Goal: Transaction & Acquisition: Purchase product/service

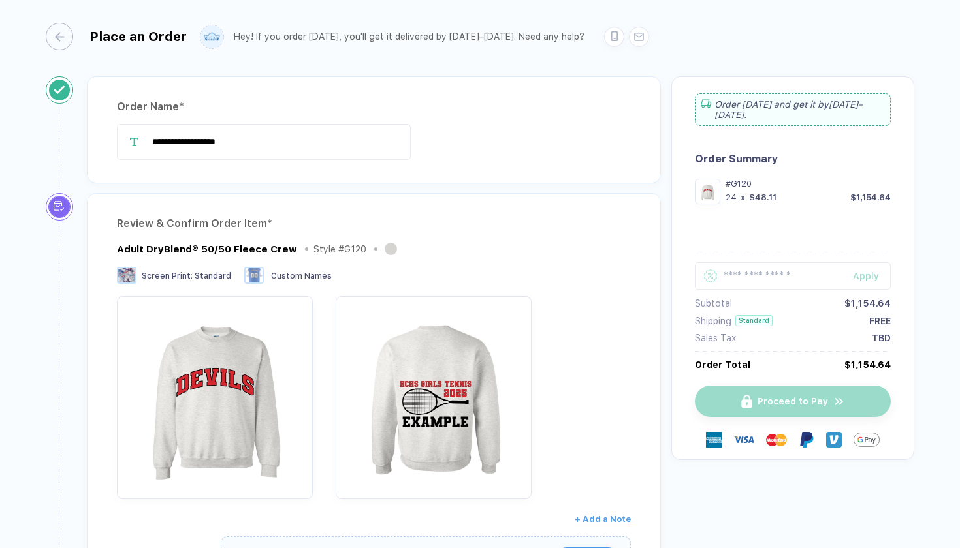
scroll to position [674, 0]
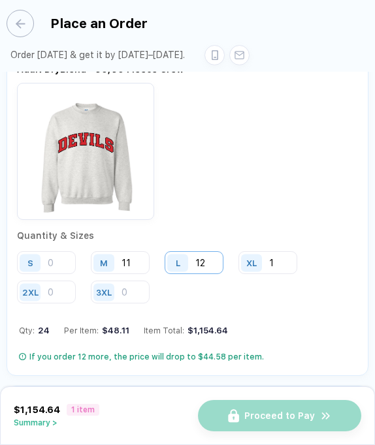
type input "1"
click at [208, 251] on input "12" at bounding box center [194, 262] width 59 height 23
type input "13"
click at [129, 251] on input "11" at bounding box center [120, 262] width 59 height 23
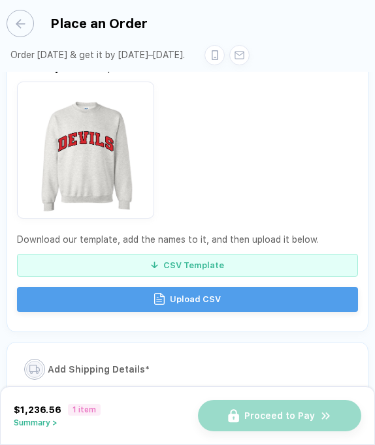
scroll to position [1050, 0]
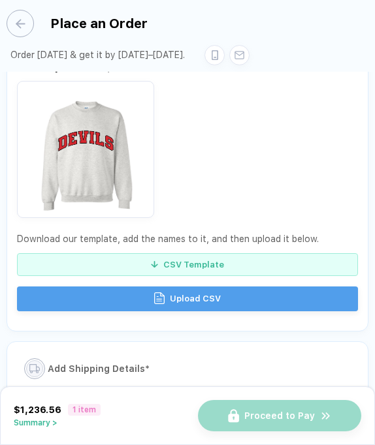
type input "12"
click at [197, 289] on span "Upload CSV" at bounding box center [195, 299] width 51 height 21
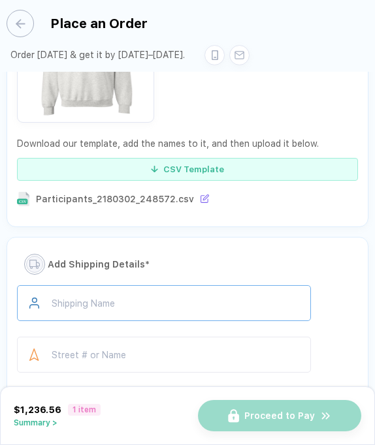
scroll to position [1157, 0]
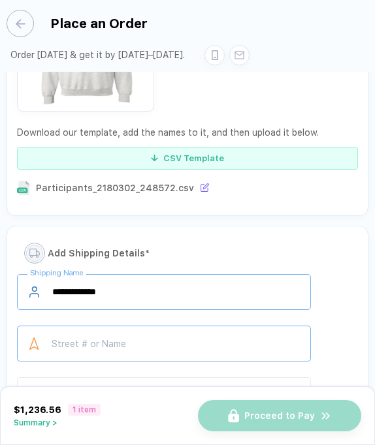
type input "**********"
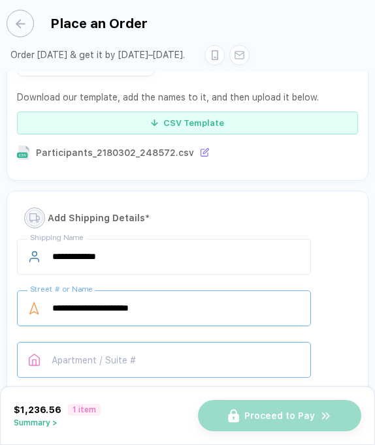
type input "**********"
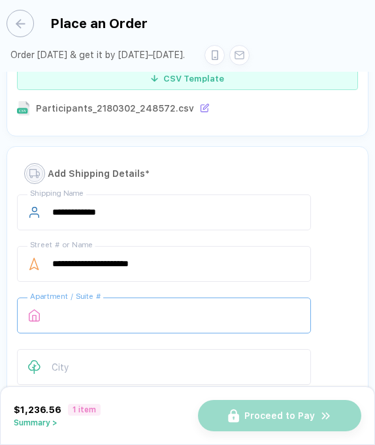
scroll to position [1244, 0]
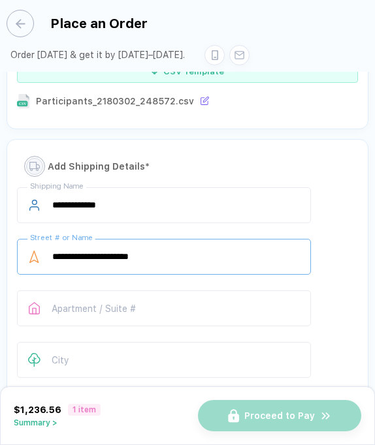
click at [211, 239] on input "**********" at bounding box center [164, 257] width 294 height 36
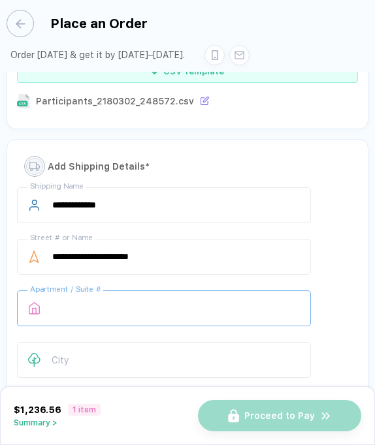
click at [195, 291] on input "text" at bounding box center [164, 309] width 294 height 36
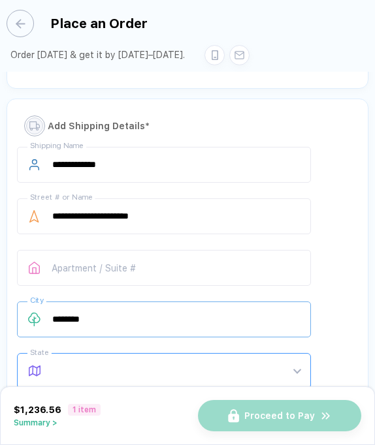
scroll to position [1326, 0]
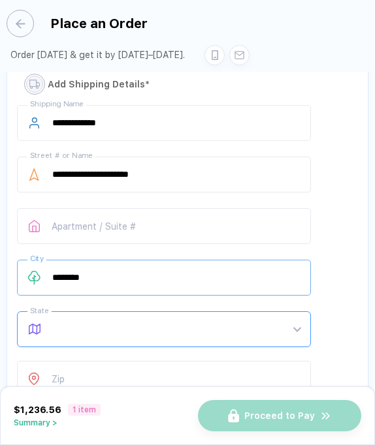
type input "********"
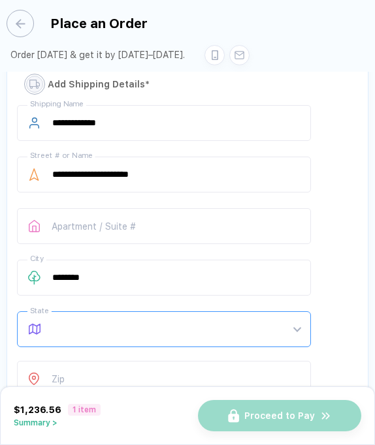
click at [223, 292] on body "**********" at bounding box center [187, 222] width 375 height 445
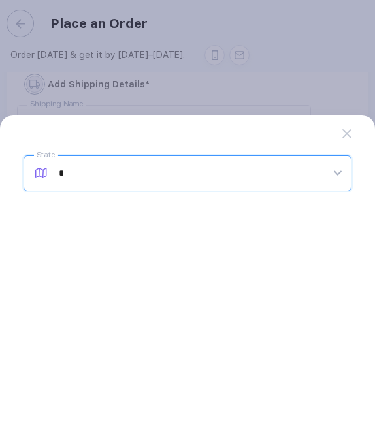
type input "**"
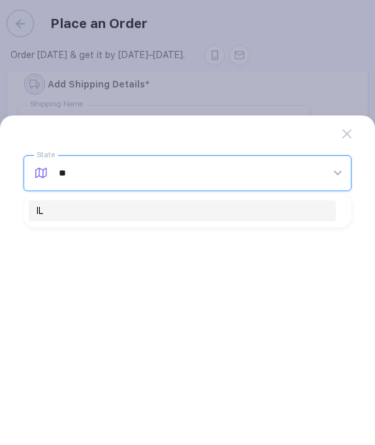
click at [235, 215] on div "IL" at bounding box center [182, 211] width 291 height 14
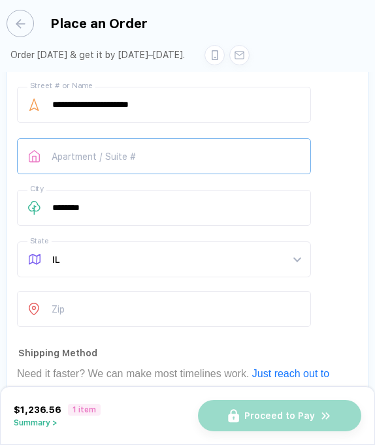
scroll to position [1398, 0]
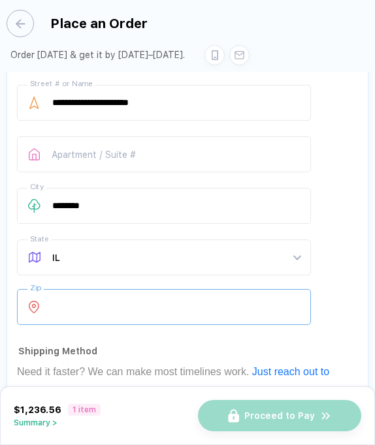
click at [213, 289] on input "number" at bounding box center [164, 307] width 294 height 36
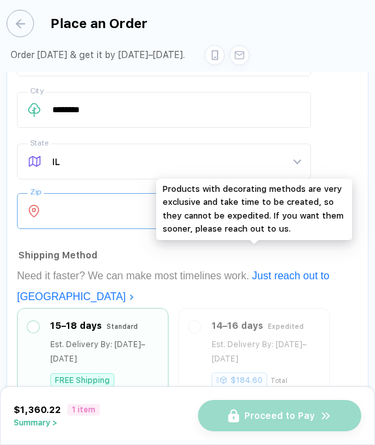
scroll to position [1497, 0]
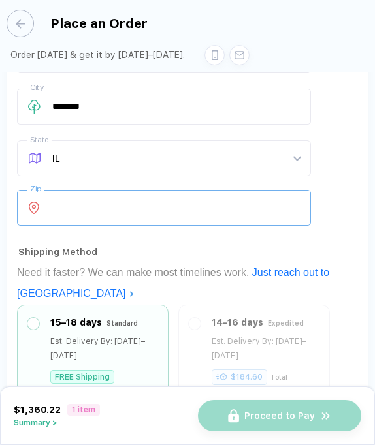
type input "*****"
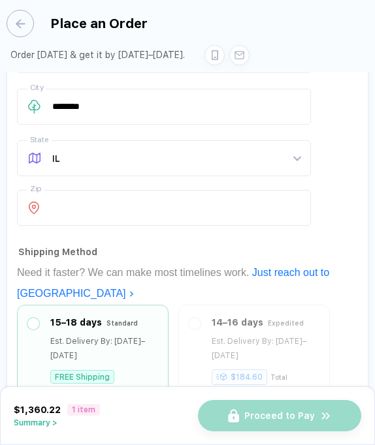
click at [124, 242] on div "Shipping Method" at bounding box center [188, 252] width 340 height 21
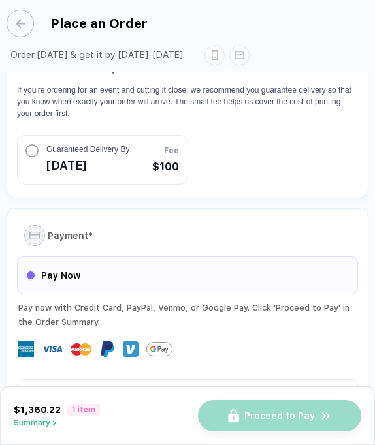
scroll to position [1927, 0]
click at [220, 257] on div "Pay Now" at bounding box center [187, 276] width 341 height 38
click at [34, 272] on button "button" at bounding box center [31, 276] width 8 height 8
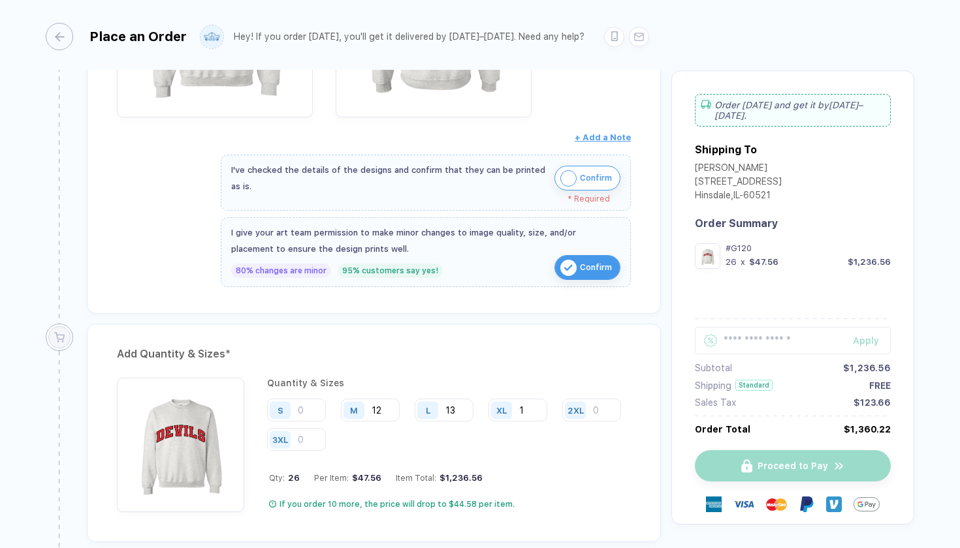
scroll to position [376, 0]
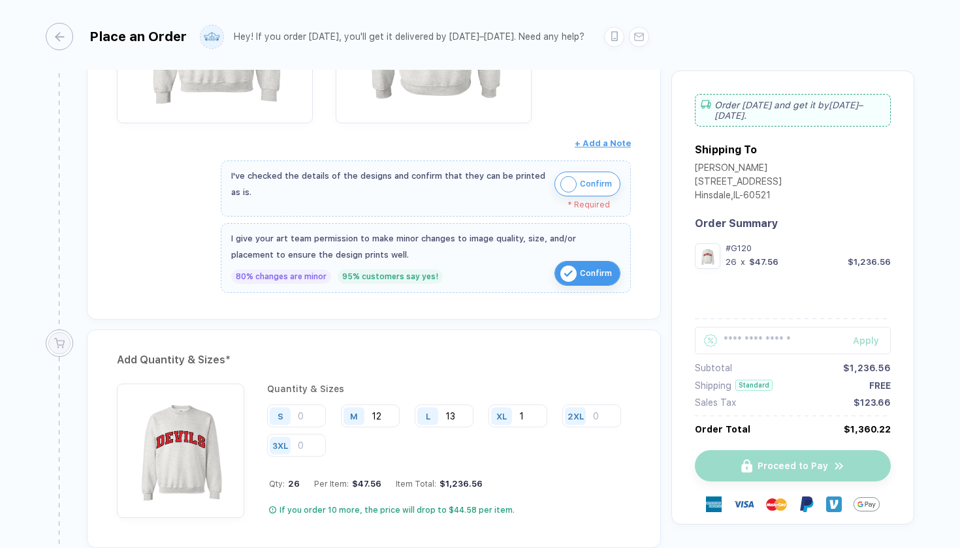
click at [563, 179] on img "button" at bounding box center [568, 184] width 16 height 16
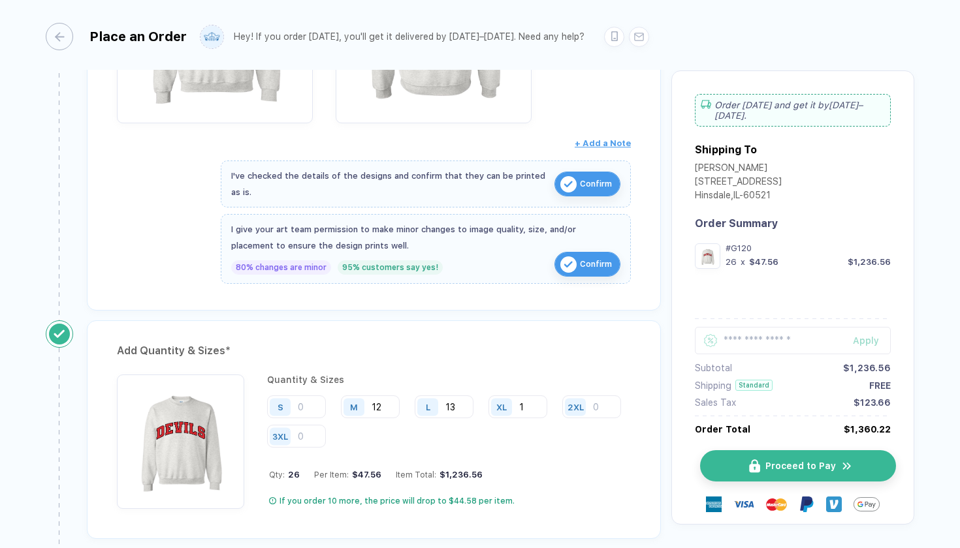
click at [739, 457] on button "Proceed to Pay" at bounding box center [798, 465] width 196 height 31
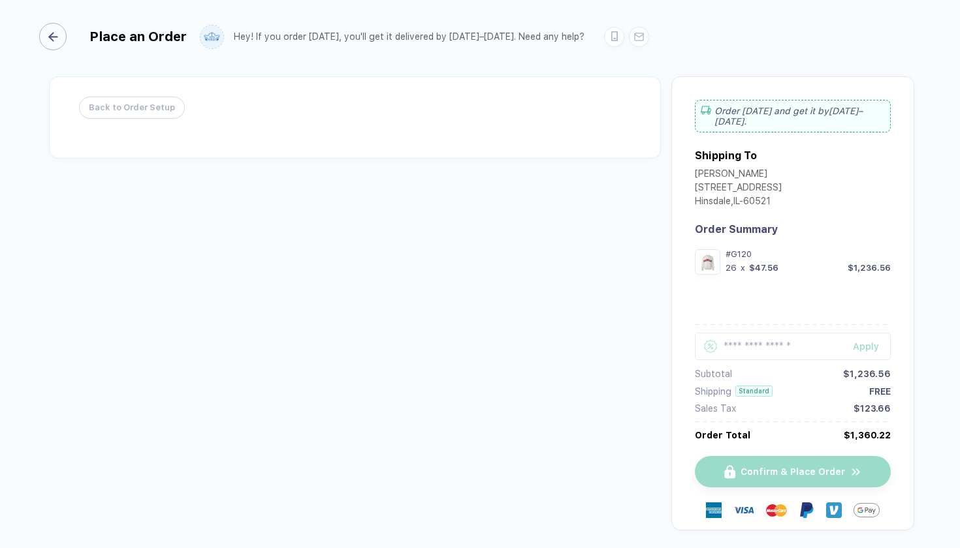
click at [57, 35] on icon "button" at bounding box center [53, 37] width 10 height 10
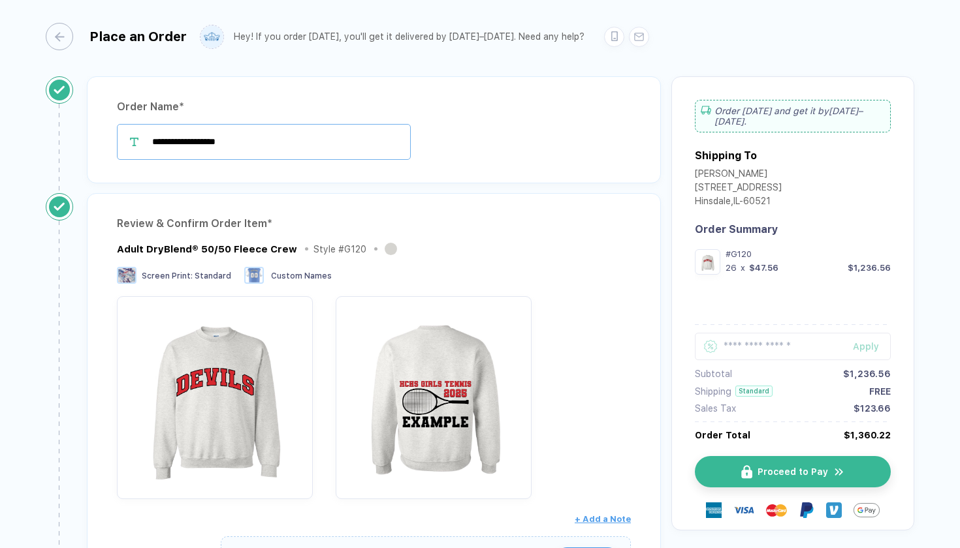
click at [181, 139] on input "**********" at bounding box center [264, 142] width 294 height 36
drag, startPoint x: 181, startPoint y: 139, endPoint x: 134, endPoint y: 139, distance: 46.4
click at [134, 139] on div "**********" at bounding box center [374, 142] width 514 height 36
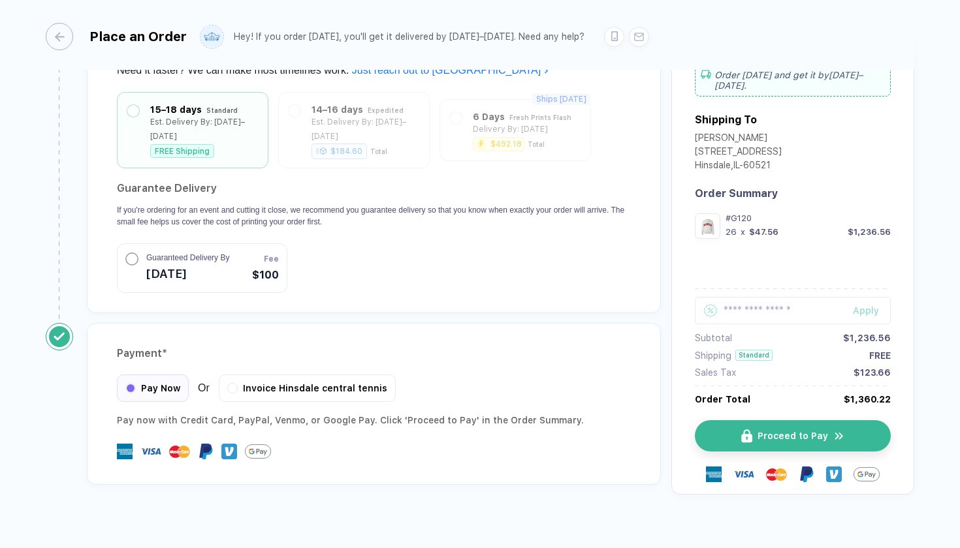
scroll to position [1356, 0]
type input "**********"
click at [143, 382] on span "Pay Now" at bounding box center [160, 387] width 39 height 10
click at [734, 421] on button "Proceed to Pay" at bounding box center [798, 436] width 196 height 31
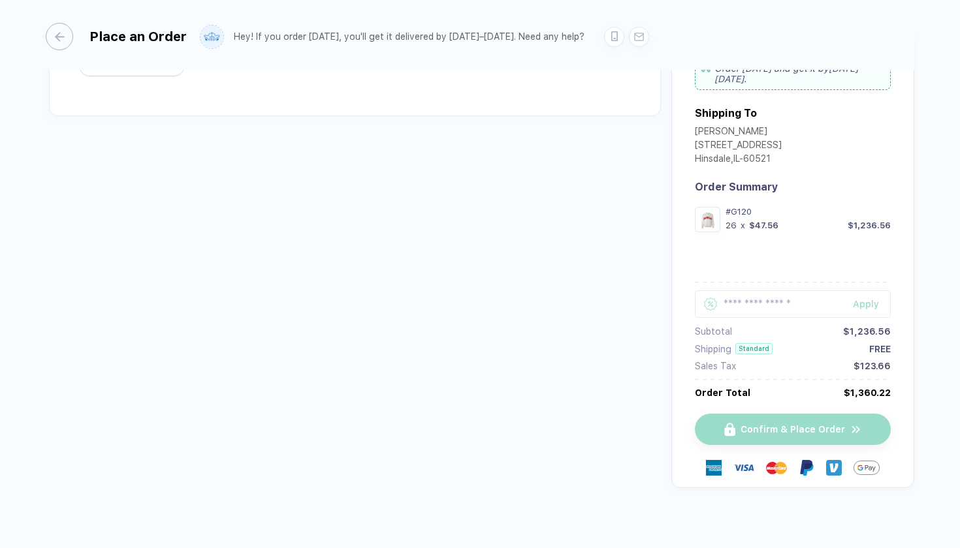
scroll to position [41, 0]
click at [770, 415] on div "Confirm & Place Order" at bounding box center [793, 444] width 196 height 90
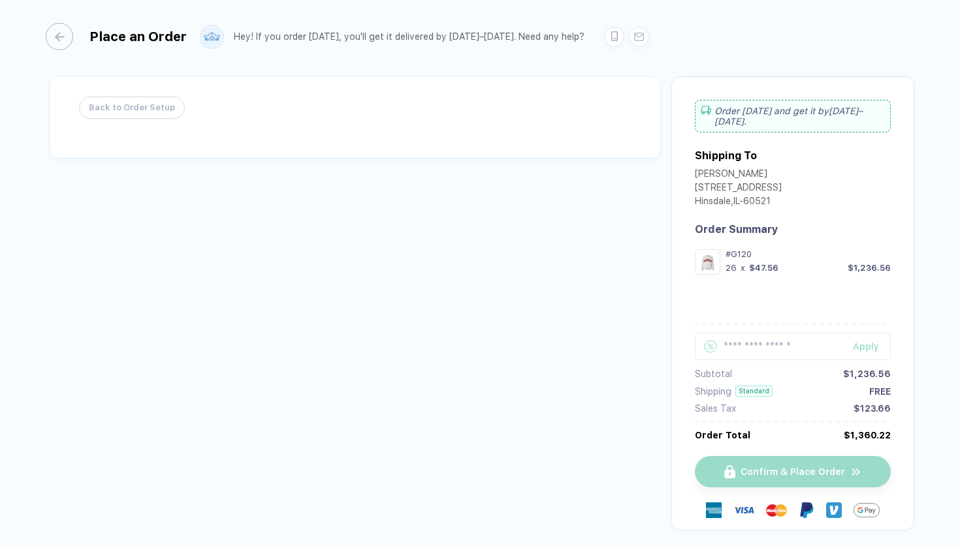
scroll to position [0, 0]
click at [217, 36] on img at bounding box center [211, 36] width 23 height 23
click at [212, 174] on div "Card" at bounding box center [349, 174] width 419 height 12
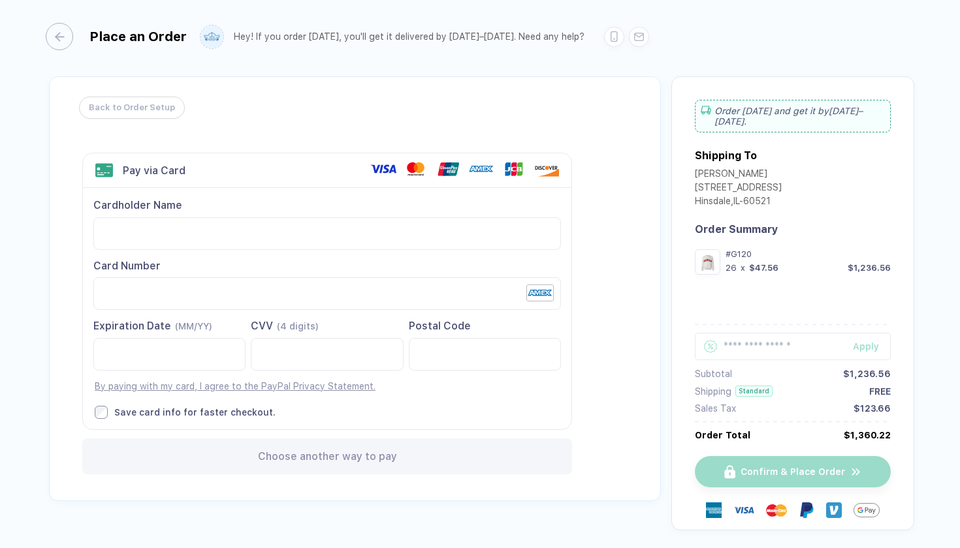
click at [193, 476] on div "Back to Order Setup Visa MasterCard Union Pay American Express JCB Discover Din…" at bounding box center [355, 288] width 612 height 425
click at [264, 388] on link "By paying with my card, I agree to the PayPal Privacy Statement." at bounding box center [235, 386] width 281 height 10
click at [113, 409] on label "Save card info for faster checkout." at bounding box center [328, 412] width 466 height 13
click at [215, 182] on div "Pay via Card" at bounding box center [327, 170] width 488 height 35
click at [611, 354] on div "Back to Order Setup Visa MasterCard Union Pay American Express JCB Discover Din…" at bounding box center [355, 288] width 612 height 425
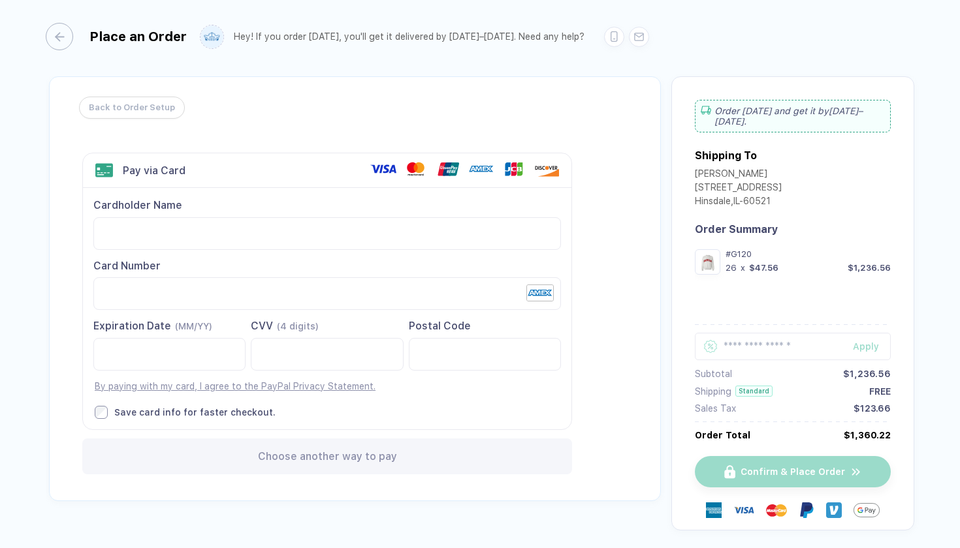
click at [704, 462] on div "Confirm & Place Order" at bounding box center [793, 485] width 196 height 90
click at [424, 251] on div "Cardholder Name Card Number Expiration Date (MM/YY)" at bounding box center [327, 308] width 488 height 241
click at [108, 169] on div at bounding box center [104, 171] width 19 height 16
click at [482, 169] on use at bounding box center [481, 169] width 26 height 16
click at [660, 291] on div "Back to Order Setup Visa MasterCard Union Pay American Express JCB Discover Din…" at bounding box center [358, 293] width 625 height 435
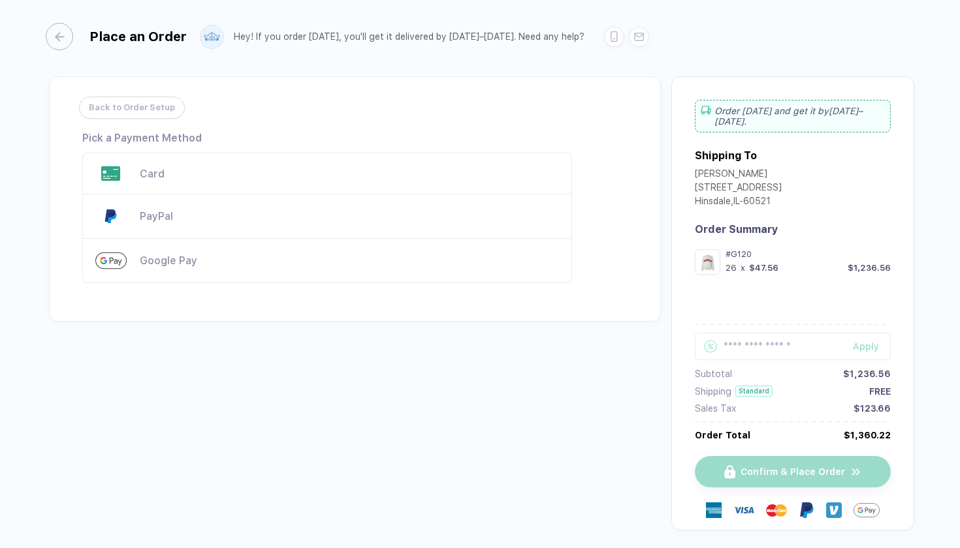
click at [206, 181] on div "Card" at bounding box center [327, 174] width 490 height 42
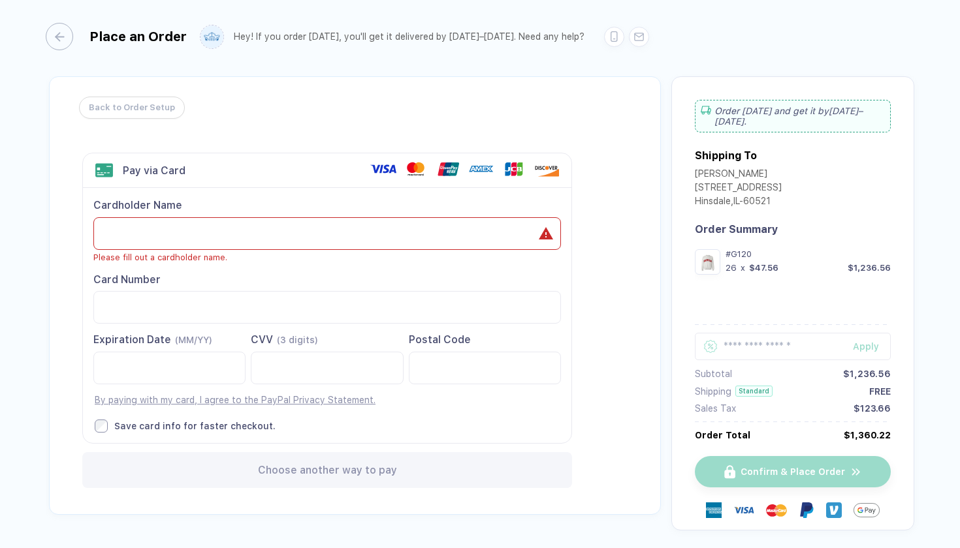
click at [795, 448] on div "Confirm & Place Order" at bounding box center [793, 485] width 196 height 90
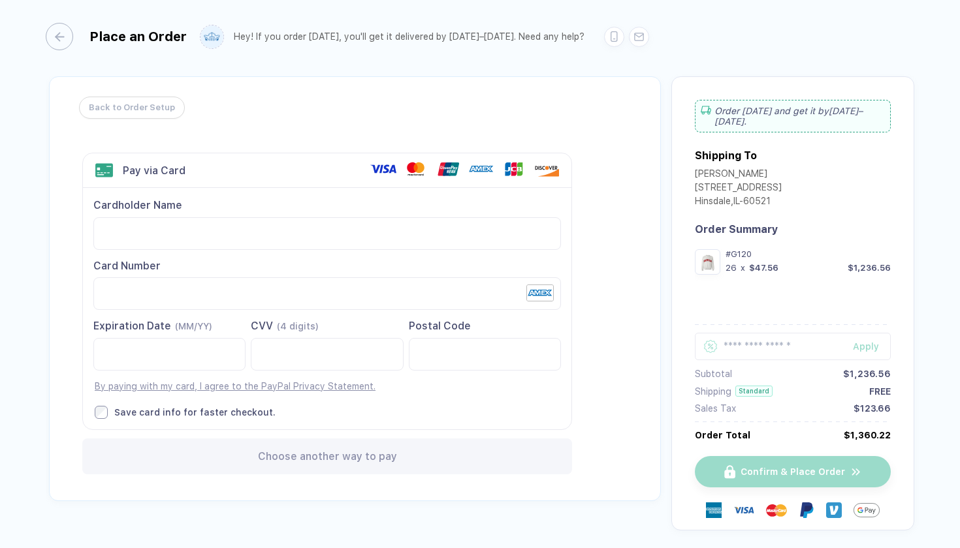
click at [217, 464] on div "Choose another way to pay" at bounding box center [327, 457] width 490 height 36
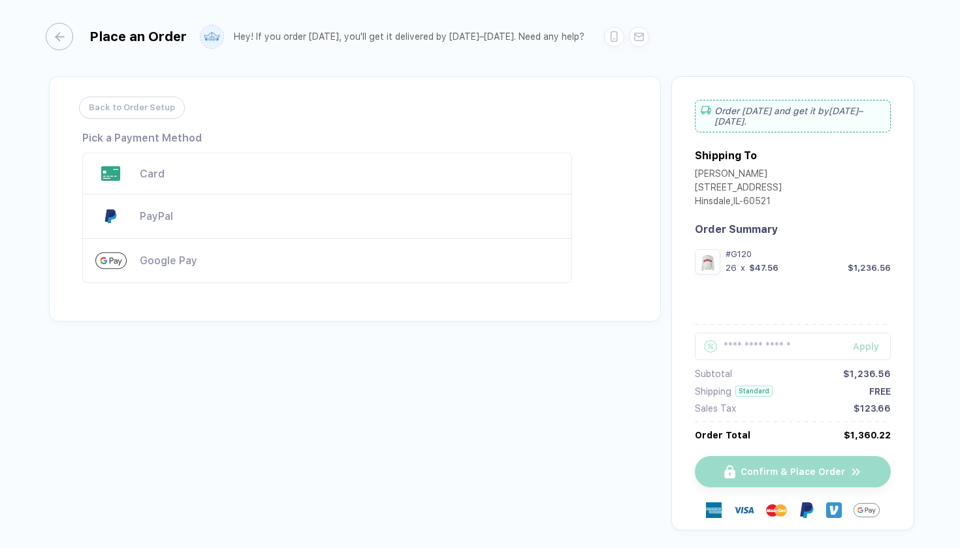
click at [168, 180] on div "Card" at bounding box center [327, 174] width 490 height 42
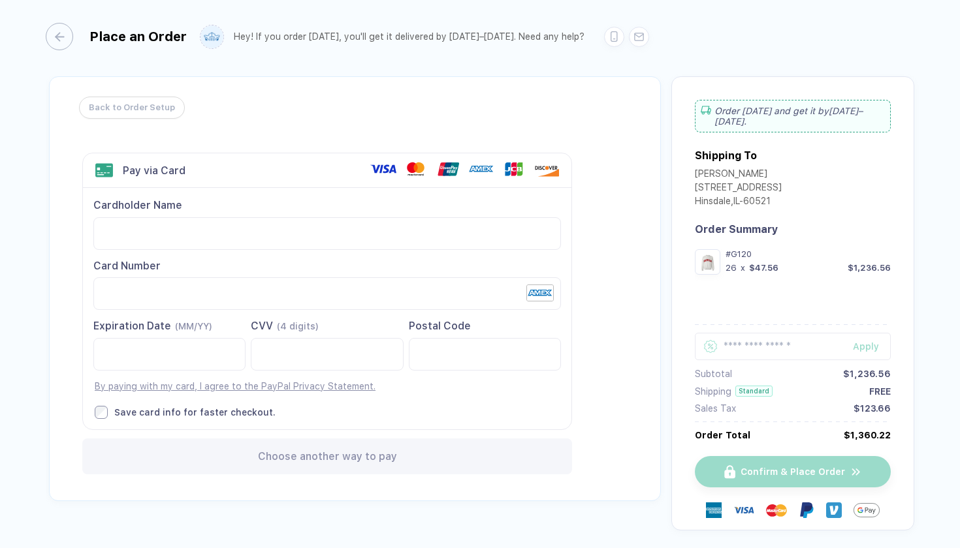
click at [599, 360] on div "Back to Order Setup Visa MasterCard Union Pay American Express JCB Discover Din…" at bounding box center [355, 288] width 612 height 425
click at [740, 386] on div "Standard" at bounding box center [753, 391] width 37 height 11
click at [830, 101] on div "Order today and get it by Sep 11–14 ." at bounding box center [793, 116] width 196 height 33
click at [830, 112] on div "Order today and get it by Sep 11–14 ." at bounding box center [793, 116] width 196 height 33
click at [700, 253] on img "button" at bounding box center [707, 262] width 19 height 19
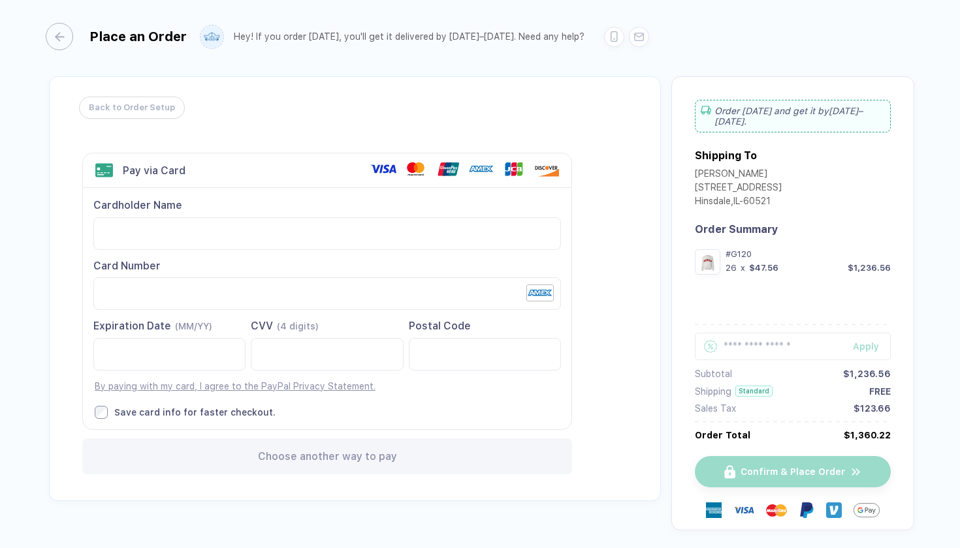
click at [774, 467] on div "Confirm & Place Order" at bounding box center [793, 485] width 196 height 90
click at [703, 255] on img "button" at bounding box center [707, 262] width 19 height 19
click at [711, 253] on img "button" at bounding box center [707, 262] width 19 height 19
click at [752, 341] on input "text" at bounding box center [793, 346] width 196 height 27
click at [872, 341] on div "Apply" at bounding box center [872, 346] width 38 height 10
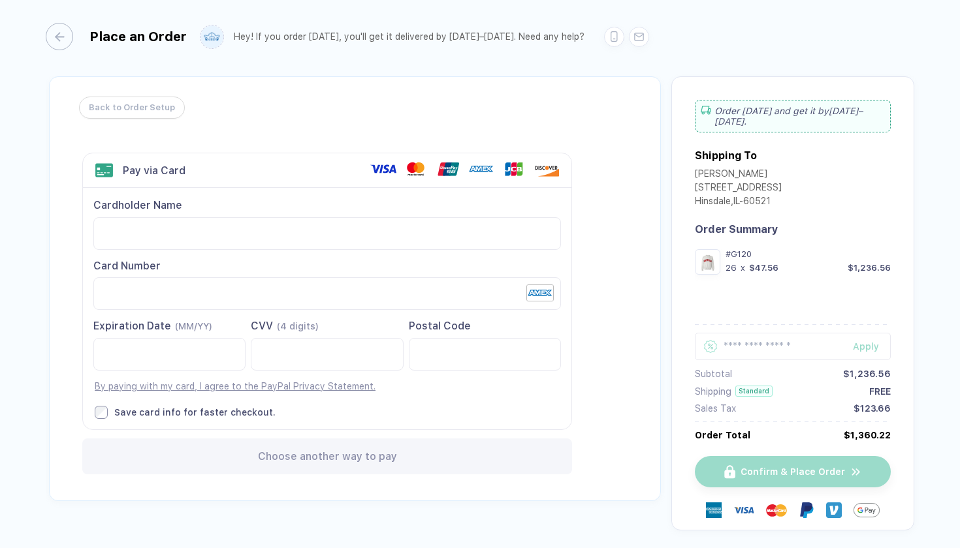
click at [738, 464] on div "Confirm & Place Order" at bounding box center [793, 485] width 196 height 90
click at [610, 34] on icon at bounding box center [613, 33] width 7 height 10
click at [701, 110] on icon at bounding box center [706, 110] width 10 height 9
click at [776, 462] on div "Confirm & Place Order" at bounding box center [793, 485] width 196 height 90
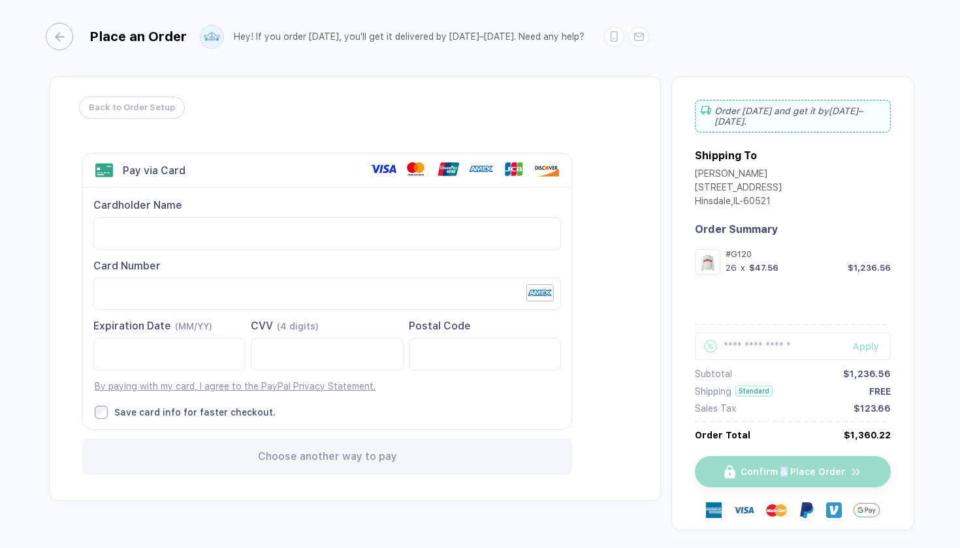
click at [776, 462] on div "Confirm & Place Order" at bounding box center [793, 485] width 196 height 90
click at [850, 454] on div "Confirm & Place Order" at bounding box center [793, 485] width 196 height 90
click at [868, 341] on div "Apply" at bounding box center [872, 346] width 38 height 10
click at [62, 39] on div "button" at bounding box center [52, 36] width 27 height 27
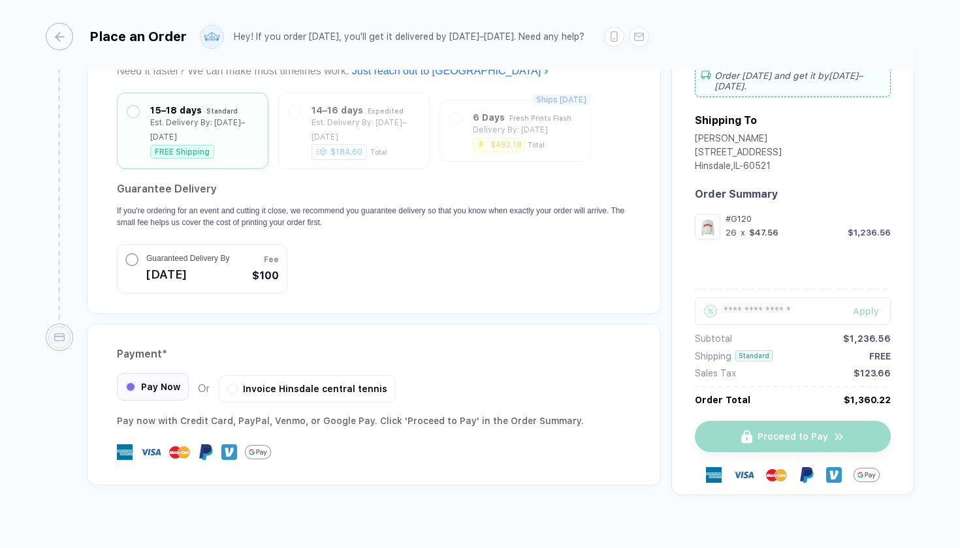
click at [155, 382] on span "Pay Now" at bounding box center [160, 387] width 39 height 10
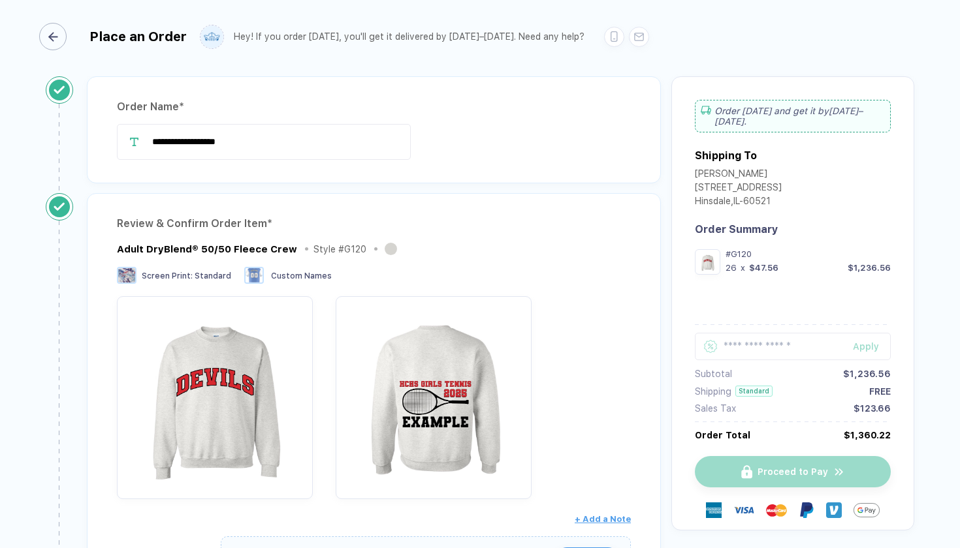
click at [65, 30] on div "button" at bounding box center [52, 36] width 27 height 27
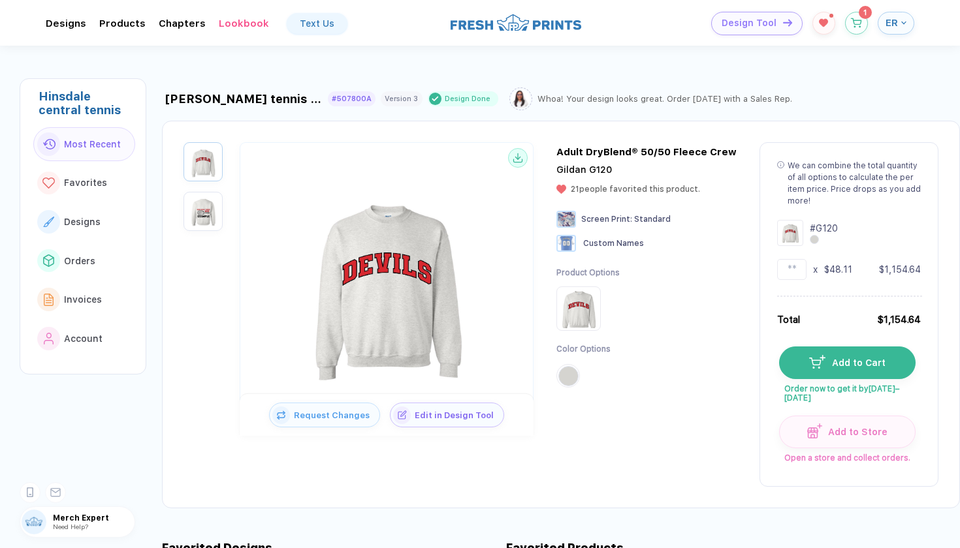
click at [707, 104] on div "parke tennis hoodie #507800A Version 3 Design Done Whoa! Your design looks grea…" at bounding box center [493, 98] width 663 height 23
click at [705, 101] on div "Whoa! Your design looks great. Order today with a Sales Rep." at bounding box center [664, 99] width 255 height 10
click at [445, 97] on div "Design Done" at bounding box center [468, 99] width 46 height 10
click at [605, 101] on div "Whoa! Your design looks great. Order today with a Sales Rep." at bounding box center [664, 99] width 255 height 10
click at [511, 100] on img at bounding box center [520, 98] width 19 height 19
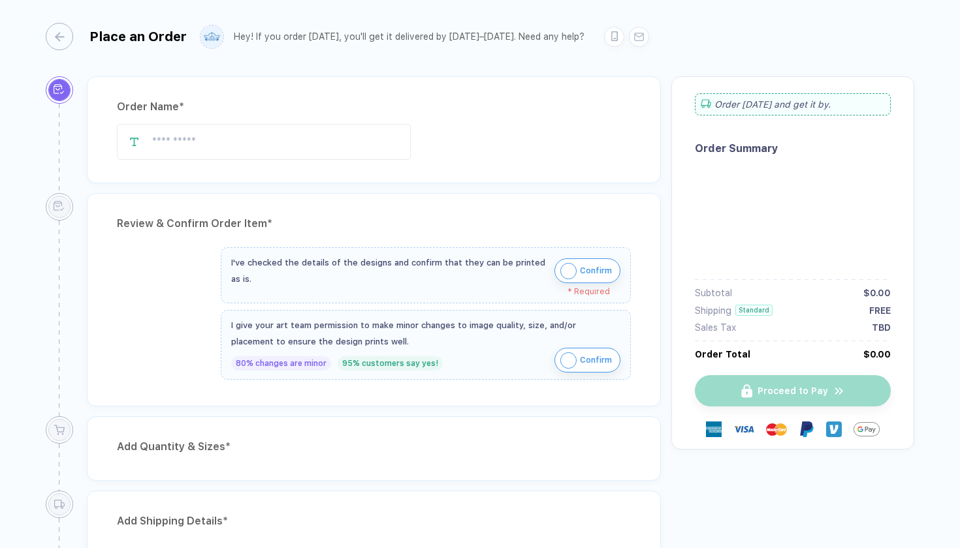
type input "**********"
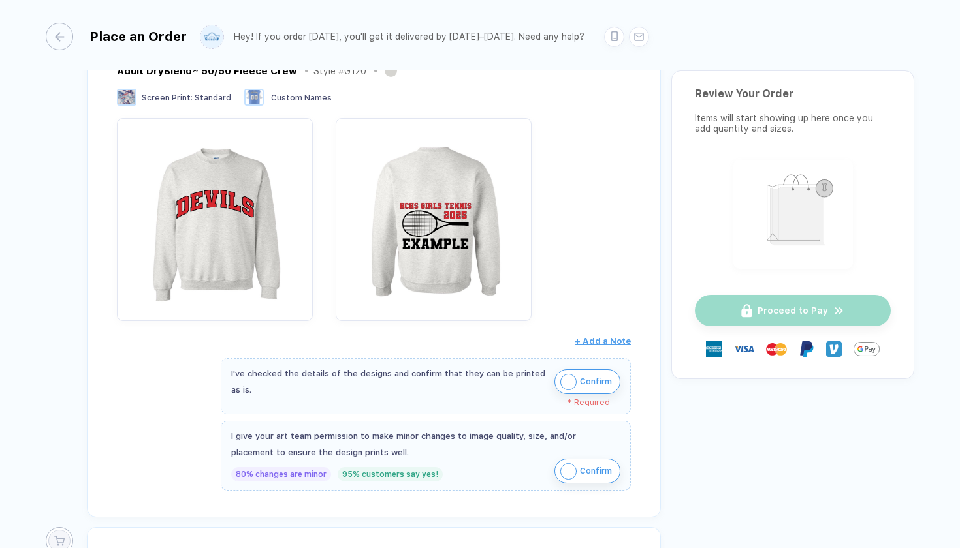
scroll to position [197, 0]
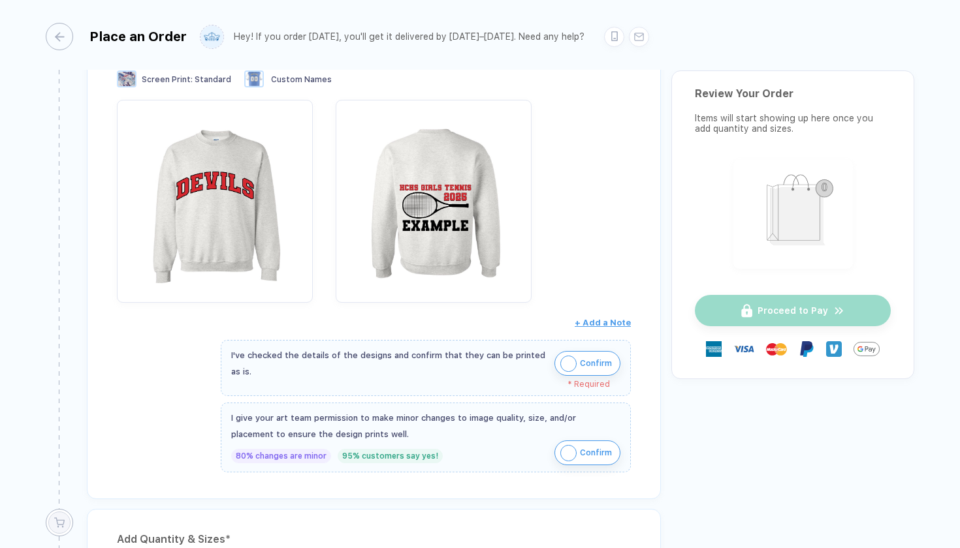
click at [569, 360] on img "button" at bounding box center [568, 364] width 16 height 16
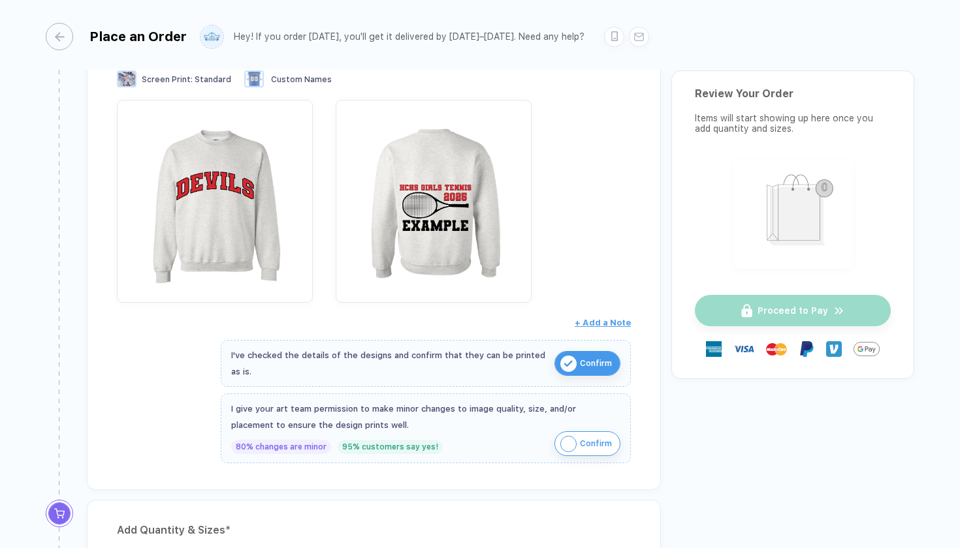
click at [570, 439] on img "button" at bounding box center [568, 444] width 16 height 16
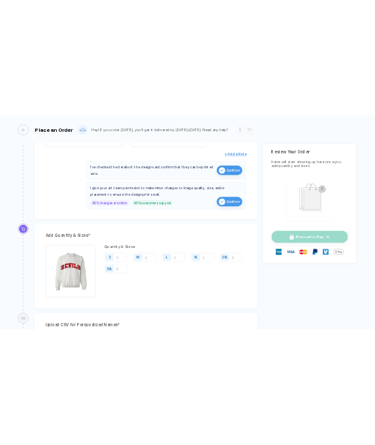
scroll to position [429, 0]
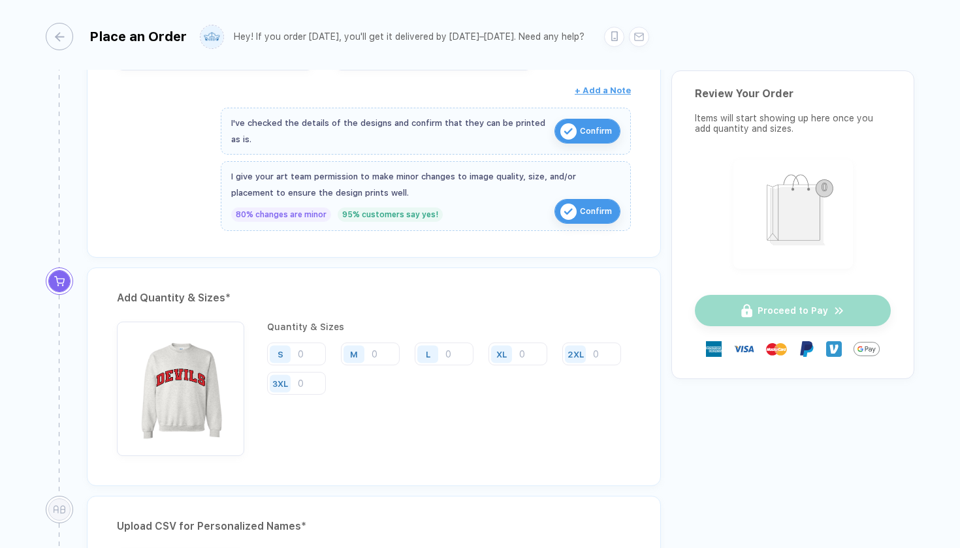
drag, startPoint x: 535, startPoint y: 1, endPoint x: 593, endPoint y: 1, distance: 58.1
click at [593, 1] on div "Place an Order Hey! If you order [DATE], you'll get it delivered by [DATE]–[DAT…" at bounding box center [480, 35] width 868 height 70
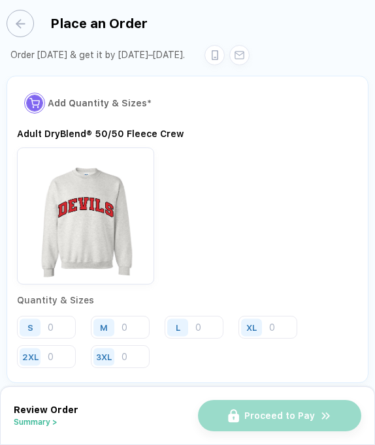
scroll to position [640, 0]
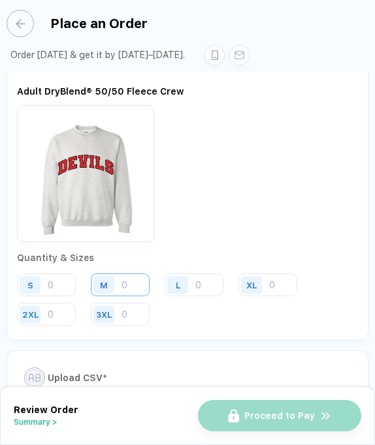
click at [140, 274] on input "number" at bounding box center [120, 285] width 59 height 23
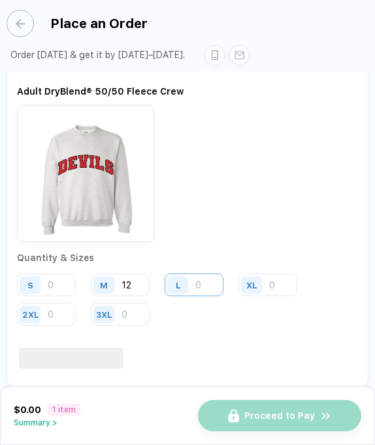
type input "12"
click at [204, 274] on input "number" at bounding box center [194, 285] width 59 height 23
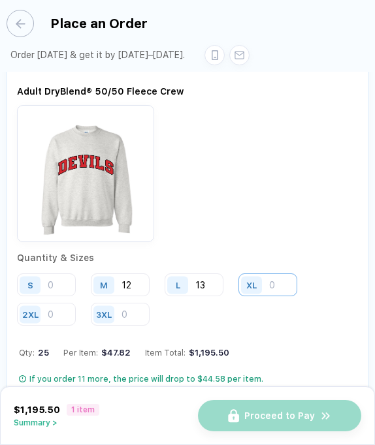
type input "13"
click at [282, 274] on input "number" at bounding box center [267, 285] width 59 height 23
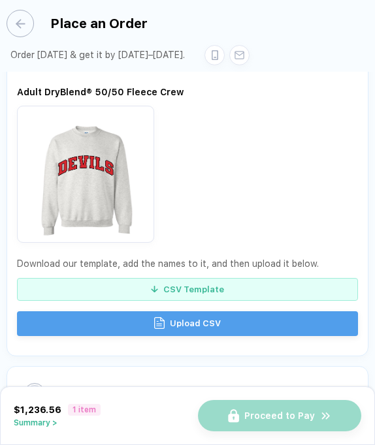
scroll to position [1015, 0]
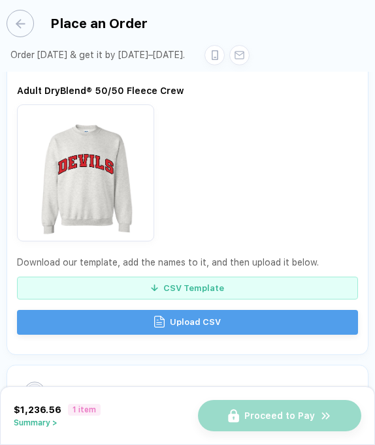
type input "1"
click at [174, 312] on span "Upload CSV" at bounding box center [195, 322] width 51 height 21
click at [206, 312] on span "Upload CSV" at bounding box center [195, 322] width 51 height 21
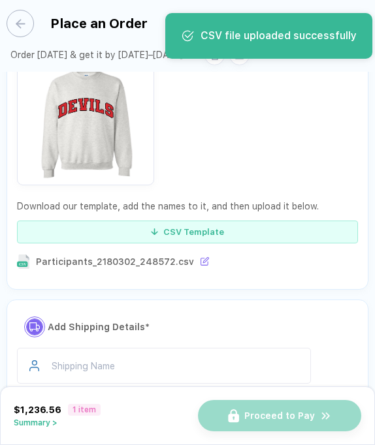
scroll to position [1074, 0]
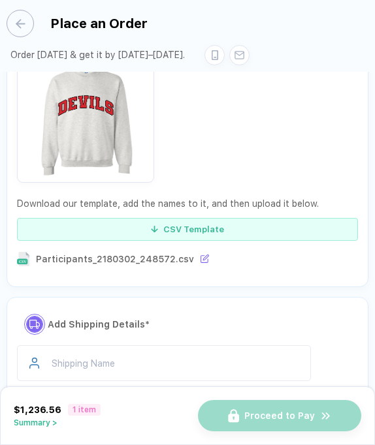
click at [203, 255] on icon at bounding box center [205, 257] width 5 height 5
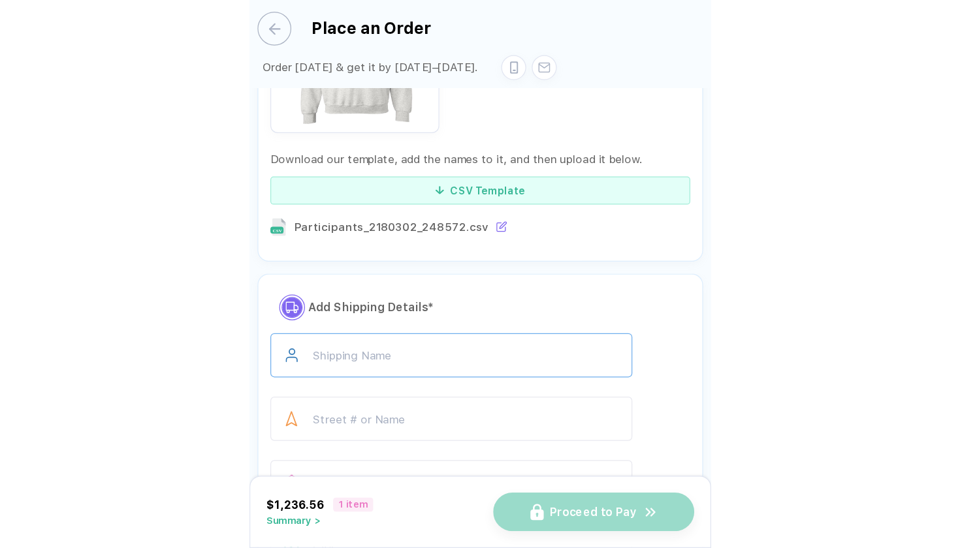
scroll to position [1160, 0]
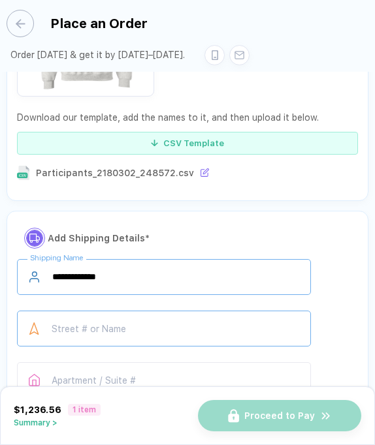
type input "**********"
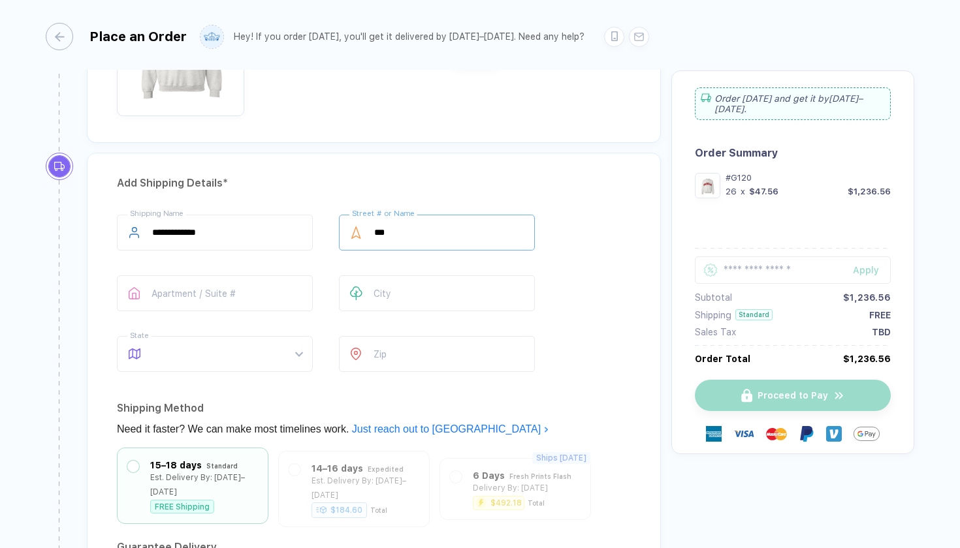
scroll to position [989, 0]
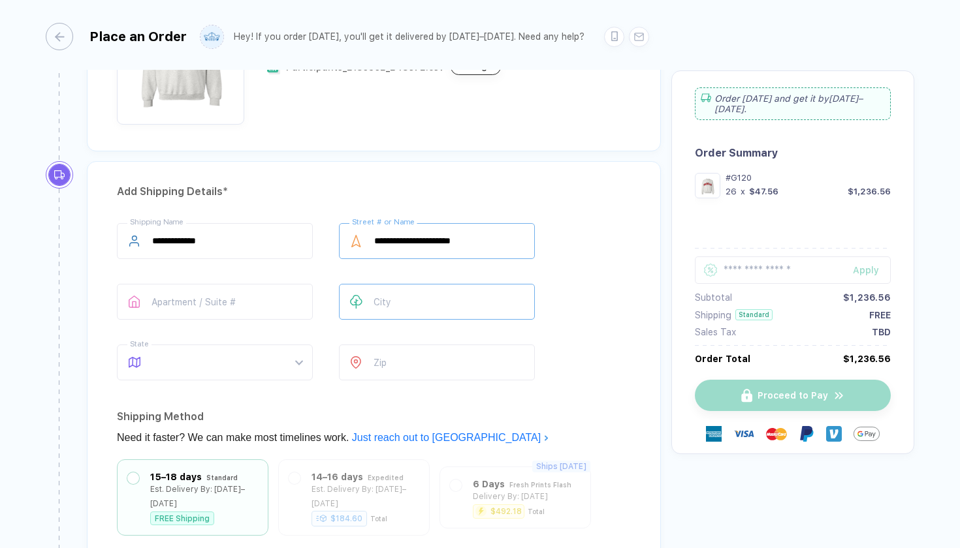
type input "**********"
click at [405, 302] on input "text" at bounding box center [437, 302] width 196 height 36
type input "********"
click at [511, 355] on input "number" at bounding box center [437, 363] width 196 height 36
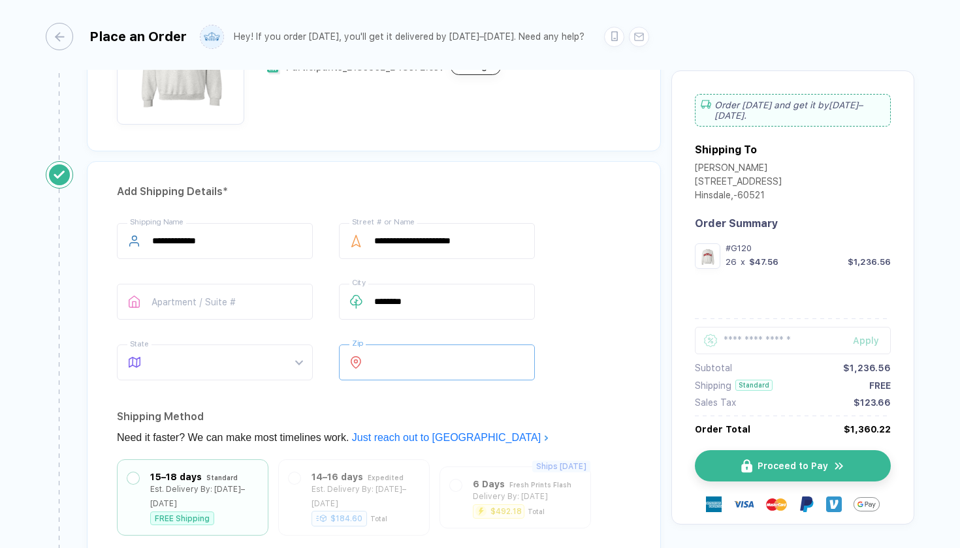
type input "*****"
click at [571, 367] on div "**********" at bounding box center [374, 304] width 514 height 163
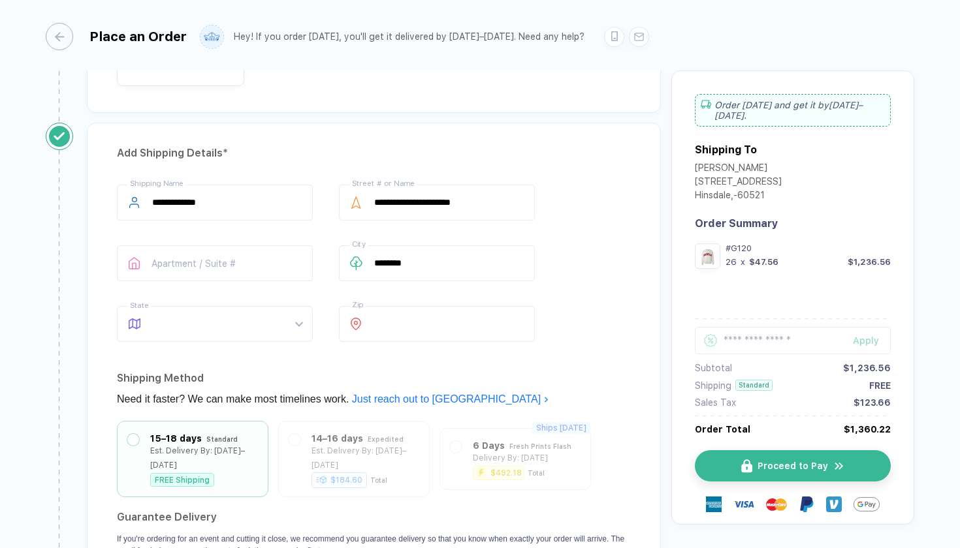
scroll to position [1028, 0]
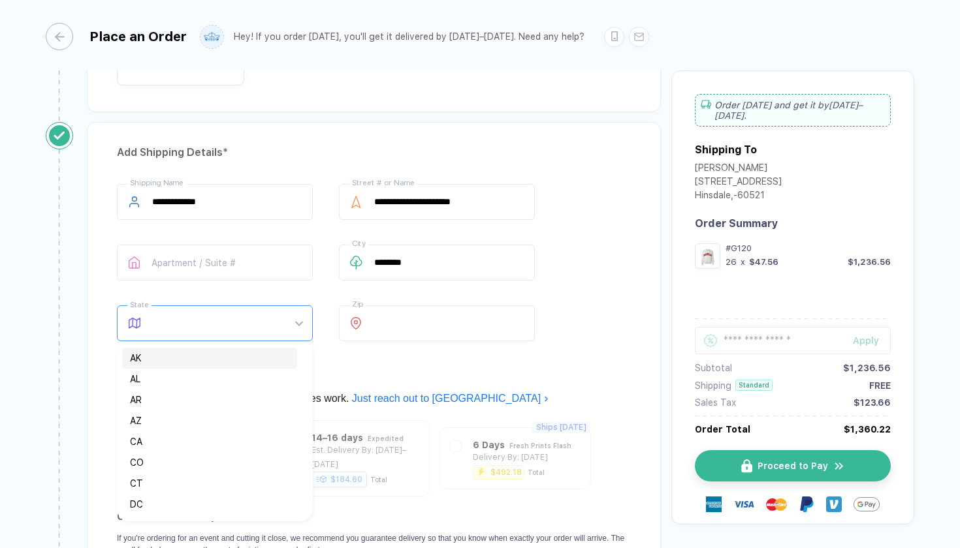
click at [251, 315] on span at bounding box center [227, 323] width 150 height 35
type input "**"
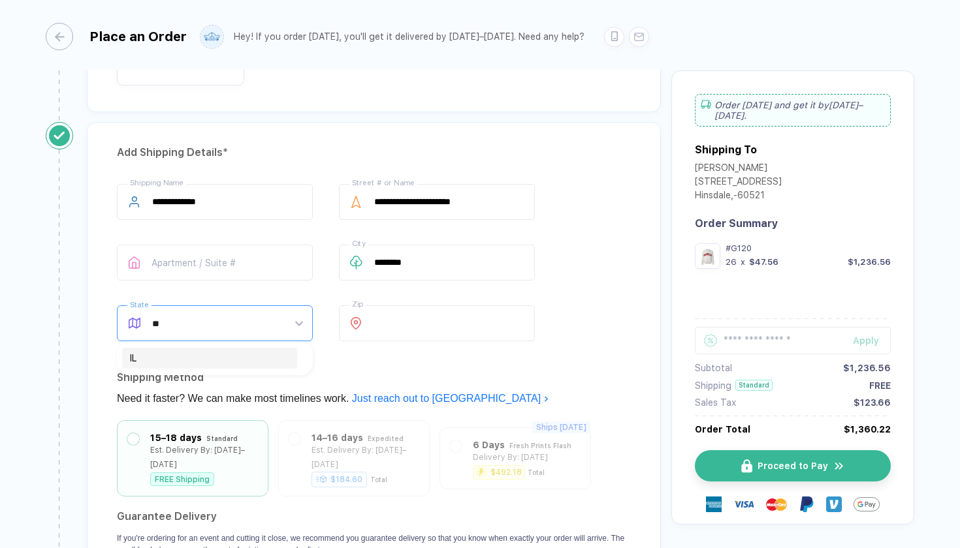
click at [131, 356] on div "IL" at bounding box center [209, 358] width 159 height 14
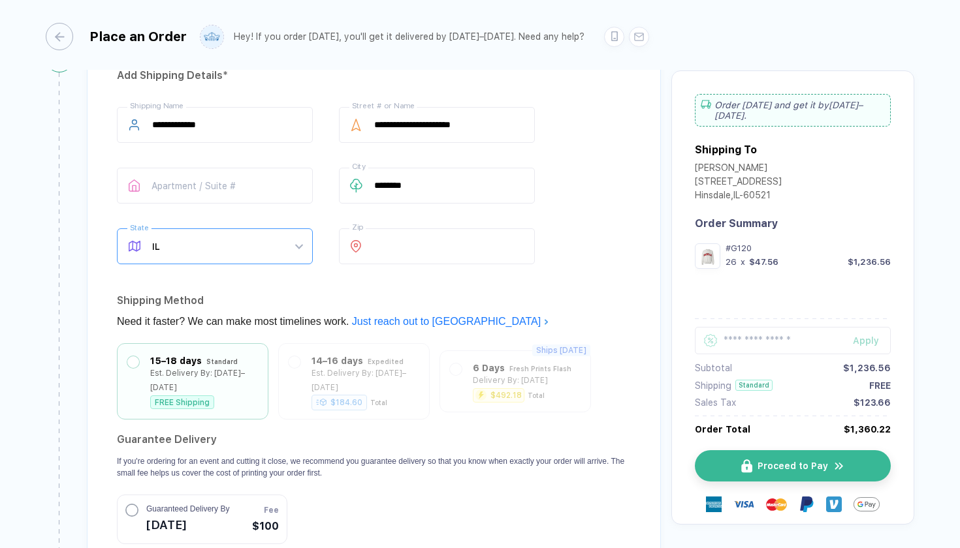
scroll to position [1106, 0]
click at [538, 473] on section "Guarantee Delivery If you're ordering for an event and cutting it close, we rec…" at bounding box center [374, 486] width 514 height 115
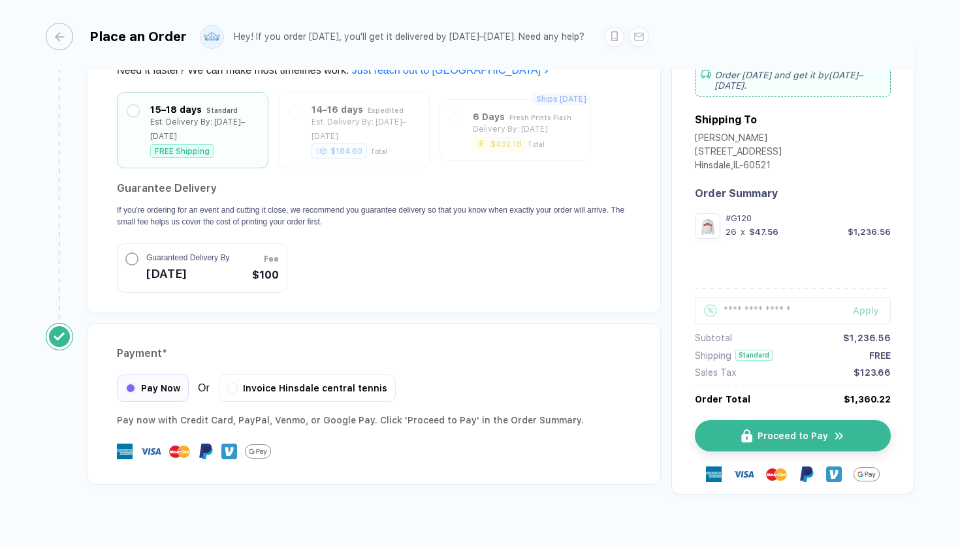
scroll to position [1356, 0]
click at [787, 432] on span "Proceed to Pay" at bounding box center [800, 437] width 71 height 10
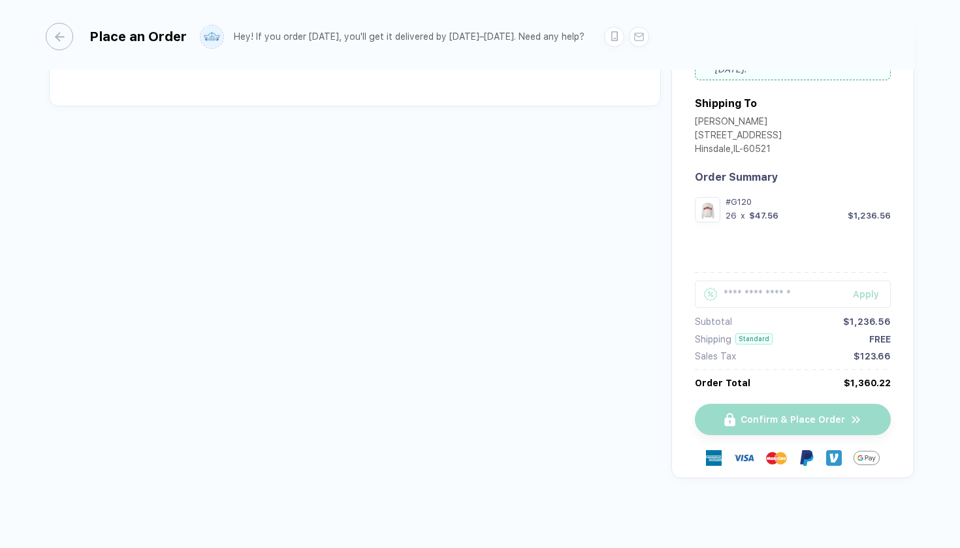
scroll to position [41, 0]
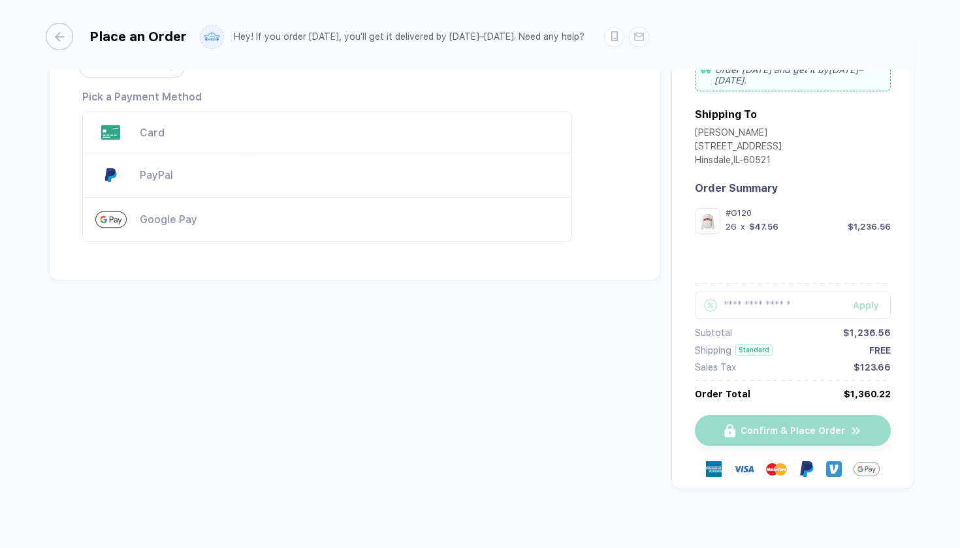
click at [292, 131] on div "Card" at bounding box center [349, 133] width 419 height 12
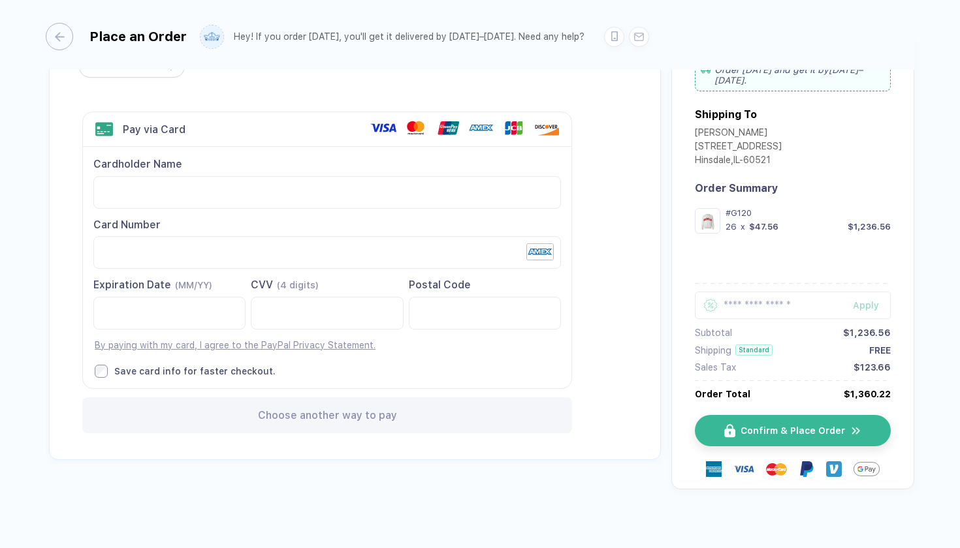
click at [322, 422] on div "Choose another way to pay" at bounding box center [327, 416] width 490 height 36
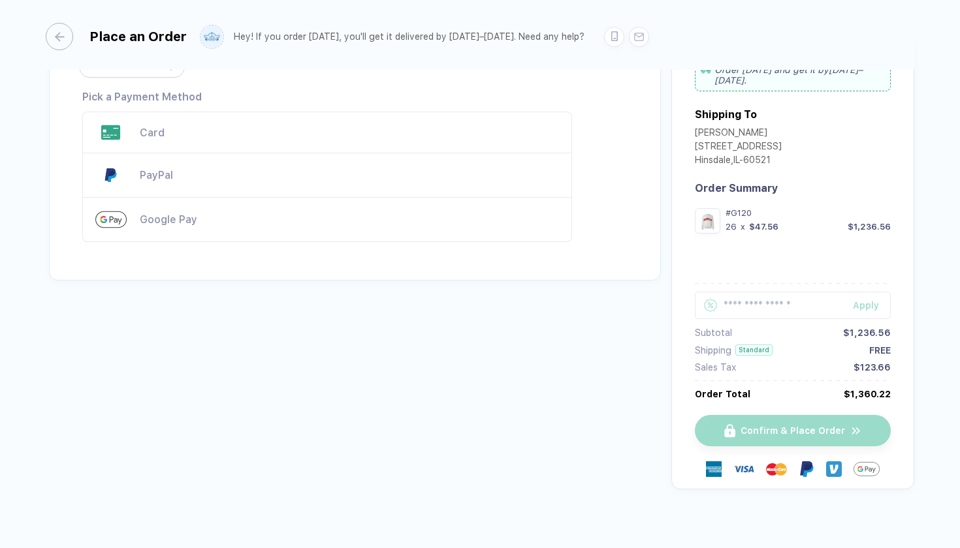
click at [288, 146] on div "Card" at bounding box center [327, 133] width 490 height 42
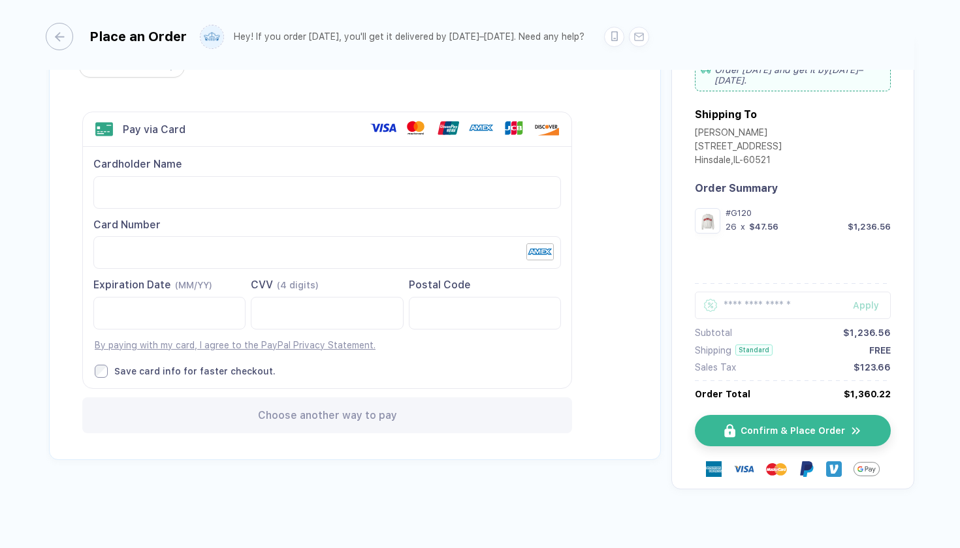
click at [631, 397] on div "Back to Order Setup Visa MasterCard Union Pay American Express JCB Discover Din…" at bounding box center [355, 247] width 612 height 425
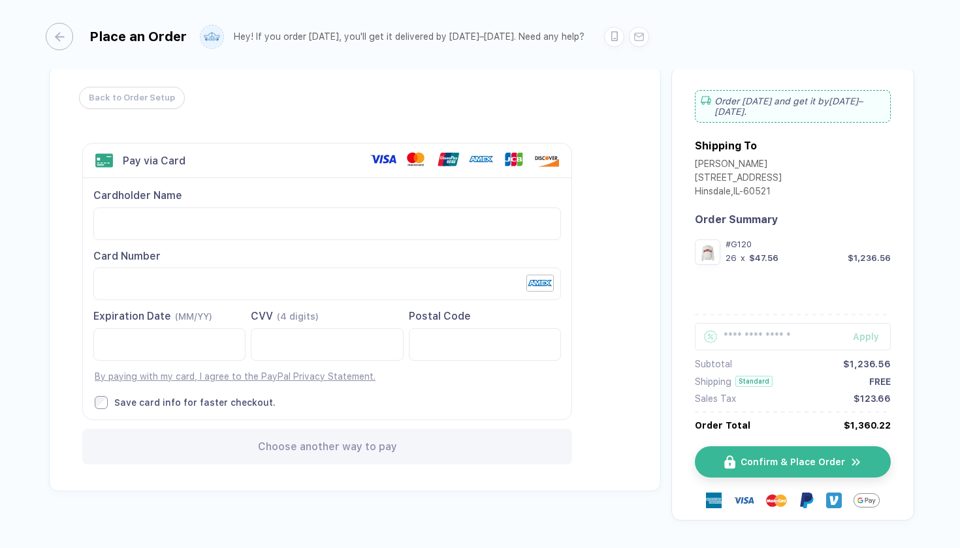
scroll to position [0, 0]
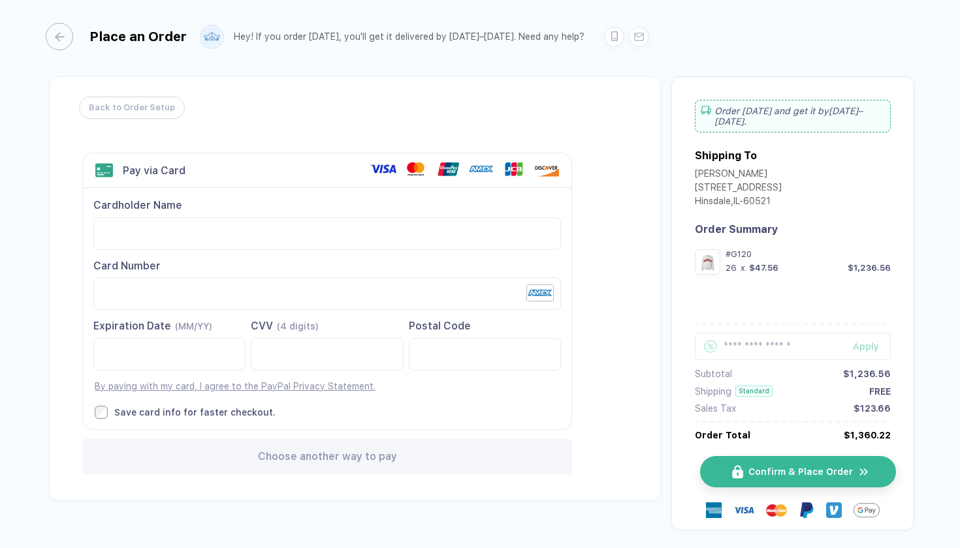
click at [759, 467] on span "Confirm & Place Order" at bounding box center [800, 472] width 104 height 10
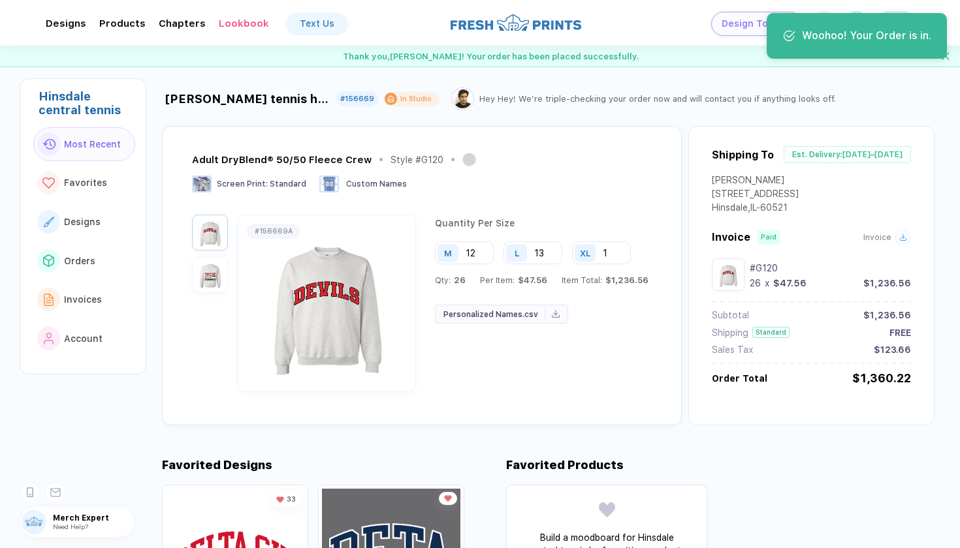
click at [867, 46] on div "Woohoo! Your Order is in." at bounding box center [856, 36] width 157 height 22
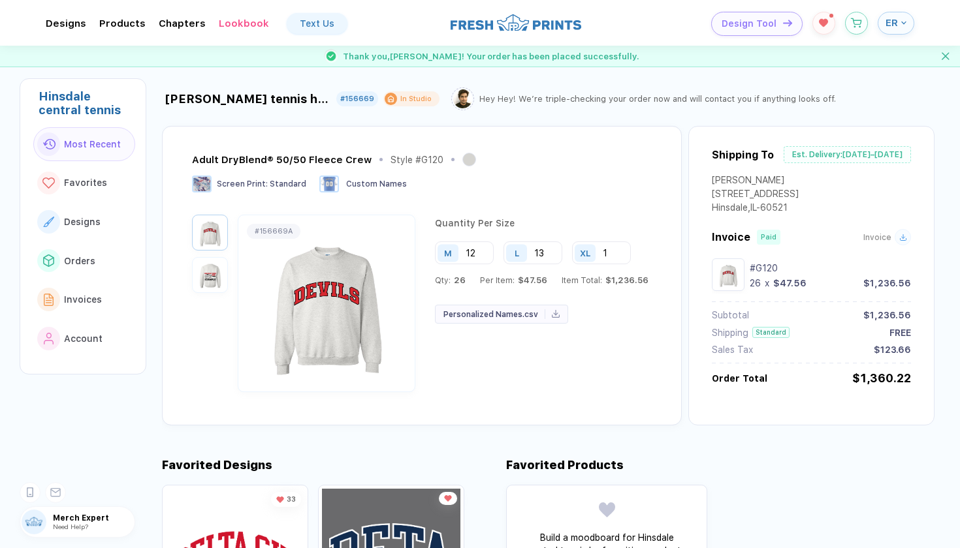
click at [308, 279] on img at bounding box center [327, 303] width 170 height 153
click at [206, 279] on img "button" at bounding box center [209, 275] width 29 height 29
